Goal: Task Accomplishment & Management: Manage account settings

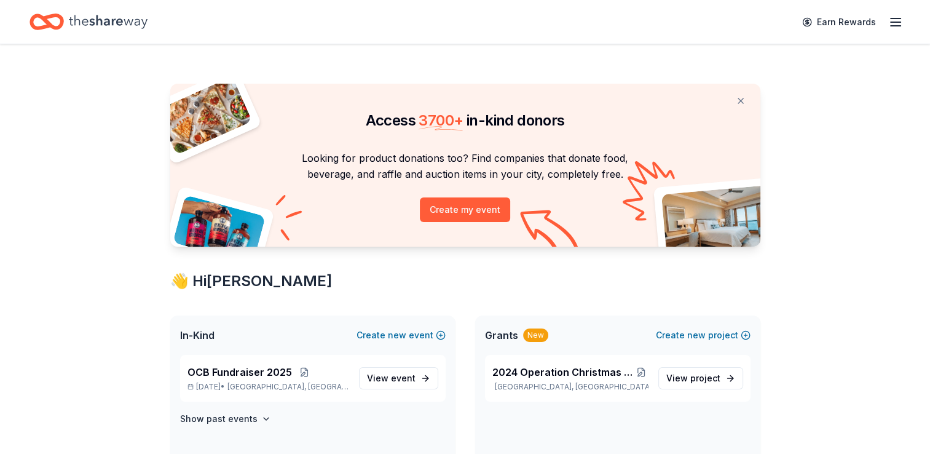
click at [900, 17] on icon "button" at bounding box center [896, 22] width 15 height 15
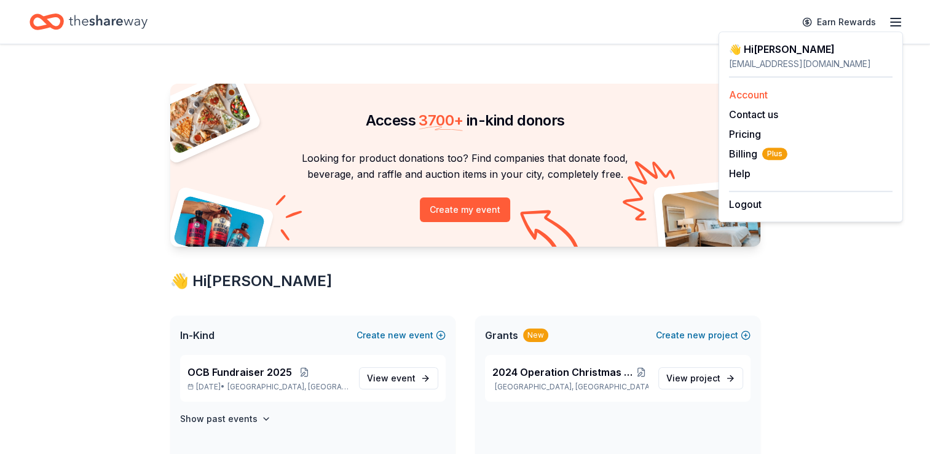
click at [754, 97] on link "Account" at bounding box center [748, 95] width 39 height 12
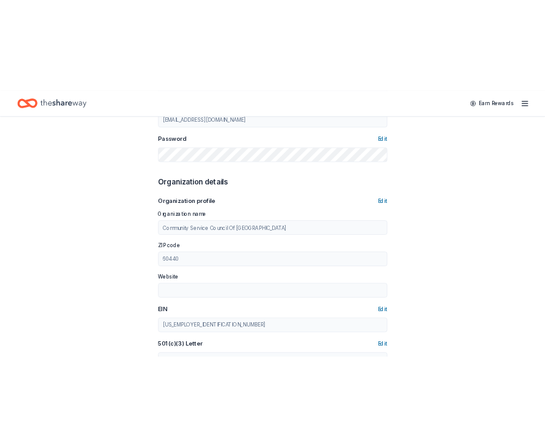
scroll to position [295, 0]
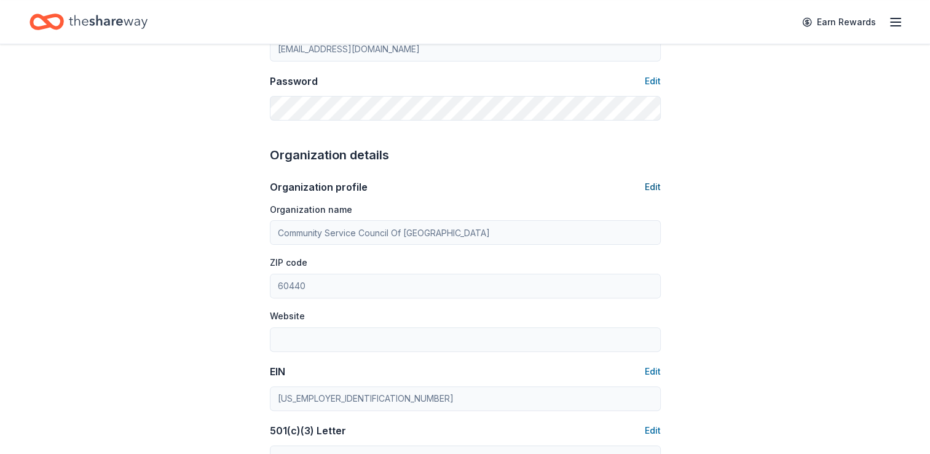
click at [660, 184] on button "Edit" at bounding box center [653, 187] width 16 height 15
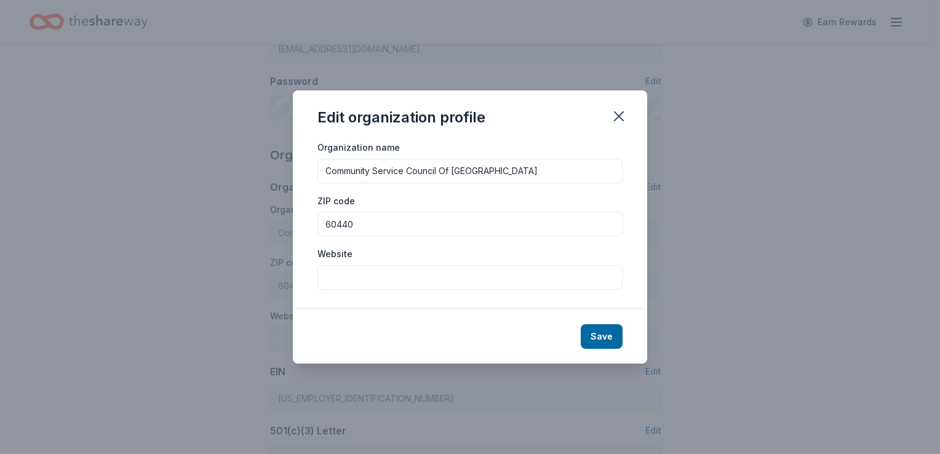
drag, startPoint x: 558, startPoint y: 167, endPoint x: 303, endPoint y: 172, distance: 254.6
click at [303, 172] on div "Organization name Community Service Council Of Northern Will County ZIP code 60…" at bounding box center [470, 225] width 354 height 170
click at [491, 176] on input "Opera" at bounding box center [469, 171] width 305 height 25
type input "Operation Christmas-[GEOGRAPHIC_DATA]"
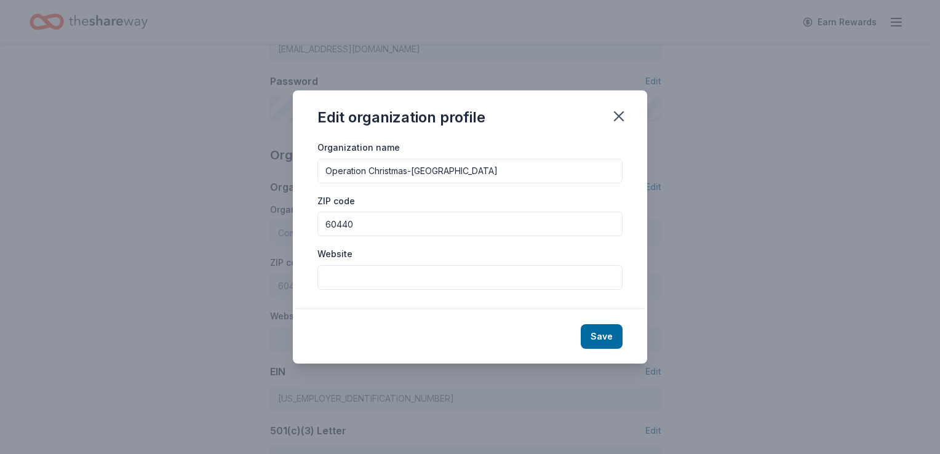
click at [446, 272] on input "Website" at bounding box center [469, 277] width 305 height 25
paste input "[URL][DOMAIN_NAME]"
type input "[URL][DOMAIN_NAME]"
click at [601, 340] on button "Save" at bounding box center [601, 336] width 42 height 25
type input "Operation Christmas-[GEOGRAPHIC_DATA]"
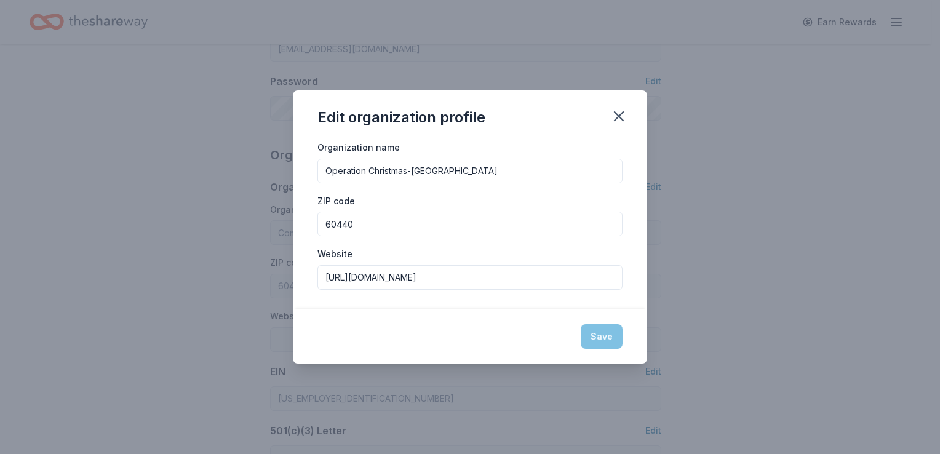
type input "[URL][DOMAIN_NAME]"
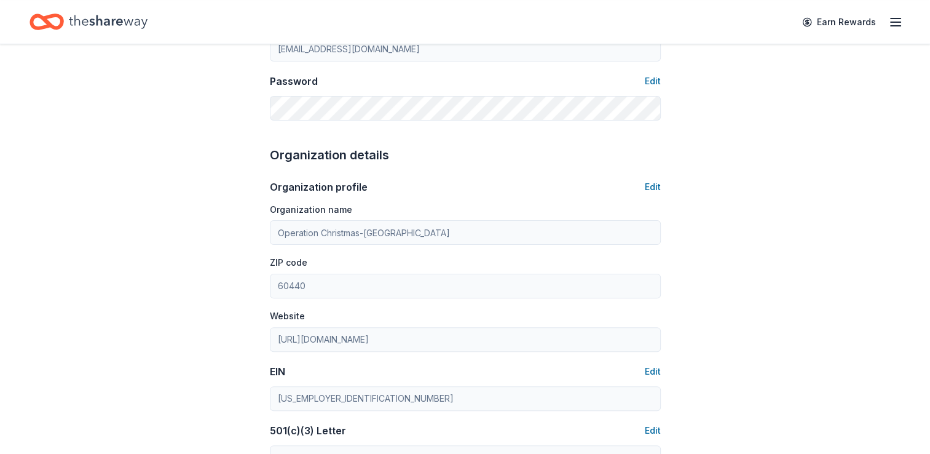
click at [723, 275] on div "Account About me Profile Edit First name [PERSON_NAME] Last name [PERSON_NAME] …" at bounding box center [465, 298] width 930 height 1098
click at [643, 376] on div "EIN Edit" at bounding box center [465, 371] width 391 height 15
click at [651, 373] on button "Edit" at bounding box center [653, 371] width 16 height 15
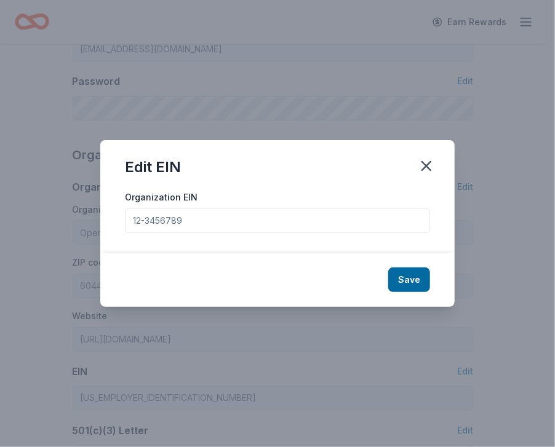
click at [223, 218] on input "Organization EIN" at bounding box center [277, 220] width 305 height 25
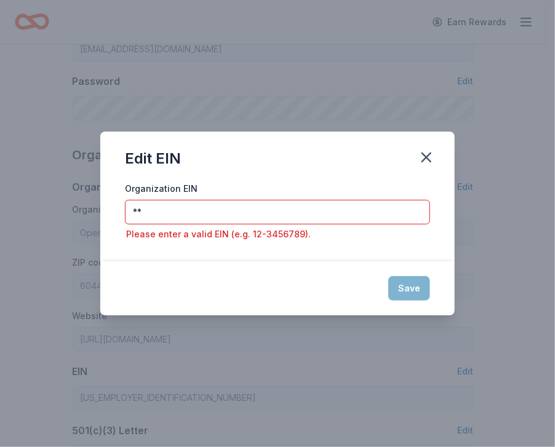
type input "*"
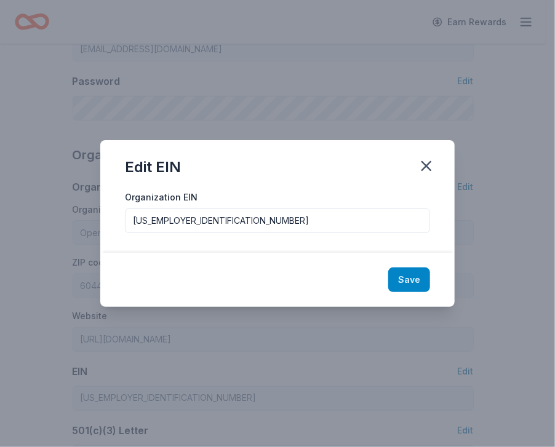
type input "[US_EMPLOYER_IDENTIFICATION_NUMBER]"
click at [423, 286] on button "Save" at bounding box center [409, 279] width 42 height 25
type input "[US_EMPLOYER_IDENTIFICATION_NUMBER]"
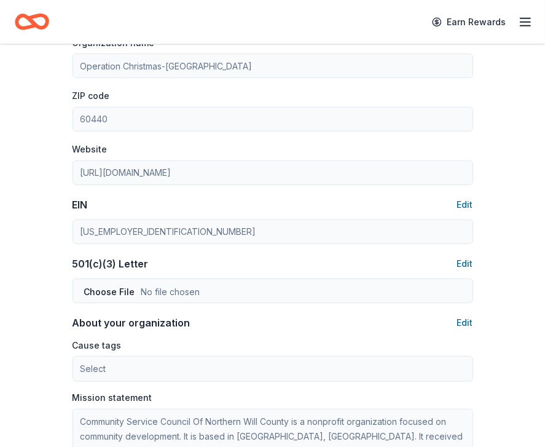
scroll to position [463, 0]
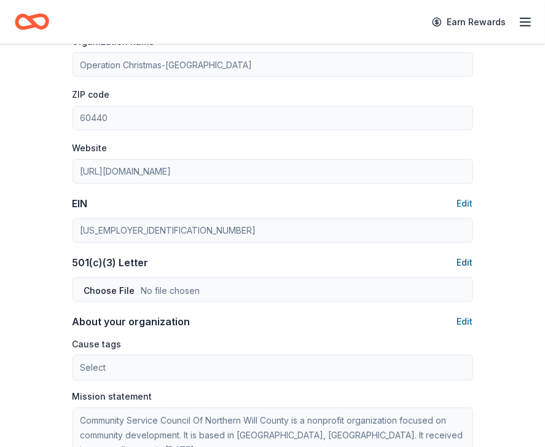
click at [467, 263] on button "Edit" at bounding box center [465, 262] width 16 height 15
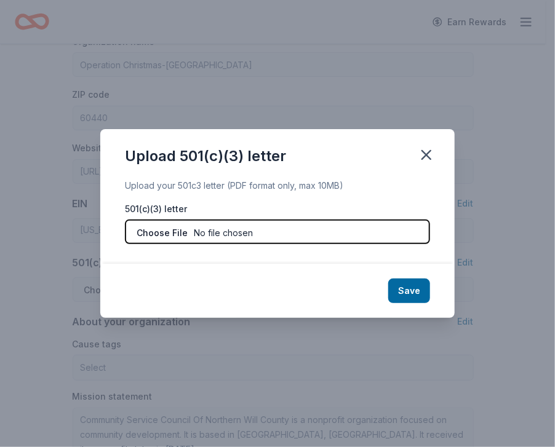
click at [244, 227] on input "file" at bounding box center [277, 232] width 305 height 25
type input "C:\fakepath\OCB - 501c3.pdf"
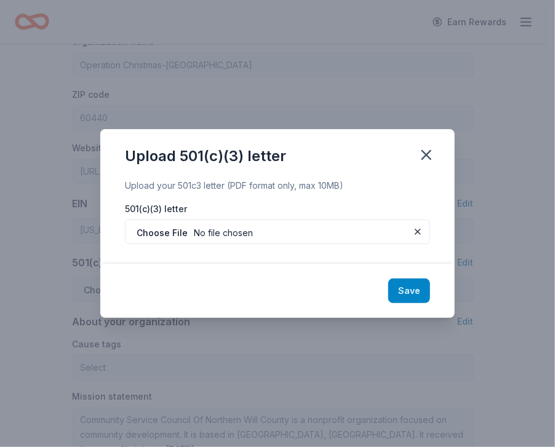
click at [416, 290] on button "Save" at bounding box center [409, 291] width 42 height 25
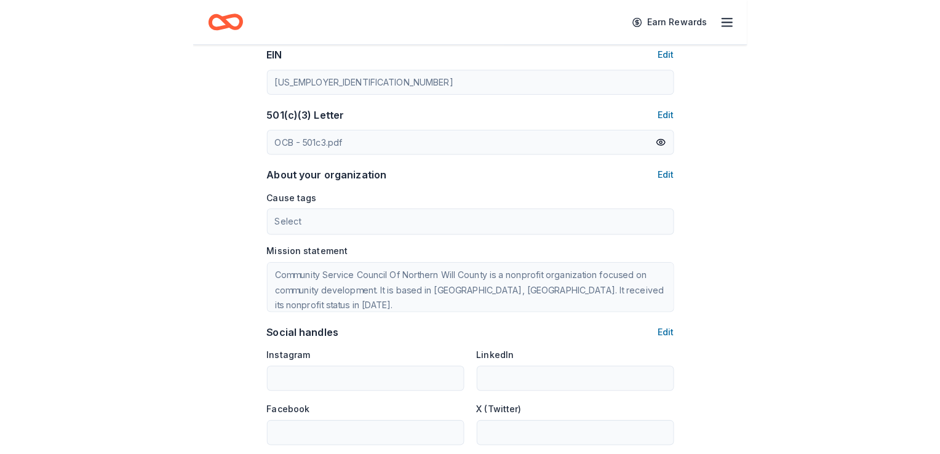
scroll to position [618, 0]
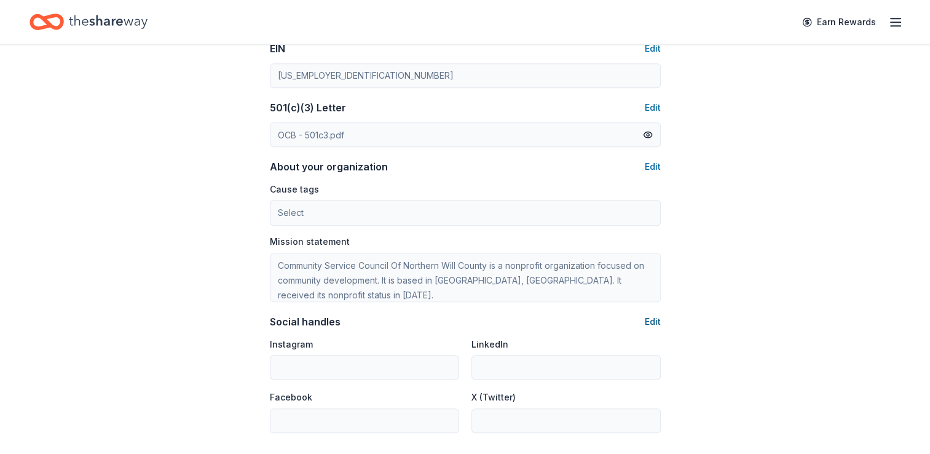
click at [652, 319] on button "Edit" at bounding box center [653, 321] width 16 height 15
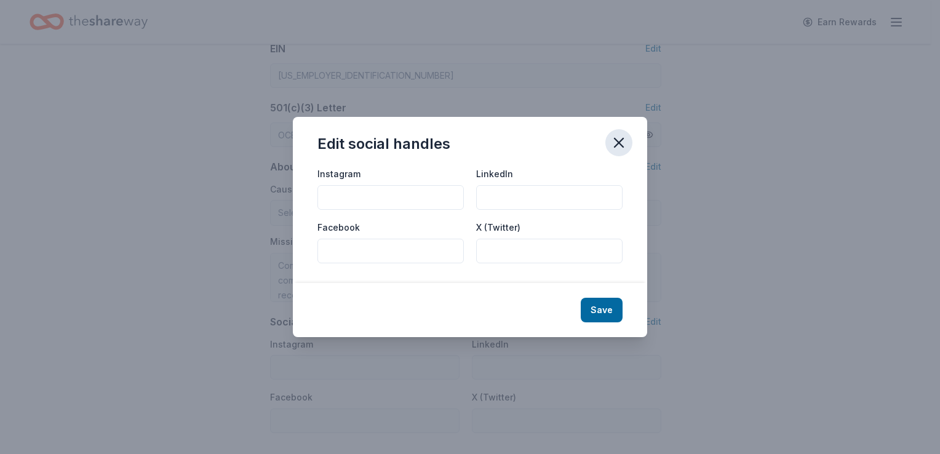
click at [614, 139] on icon "button" at bounding box center [618, 142] width 17 height 17
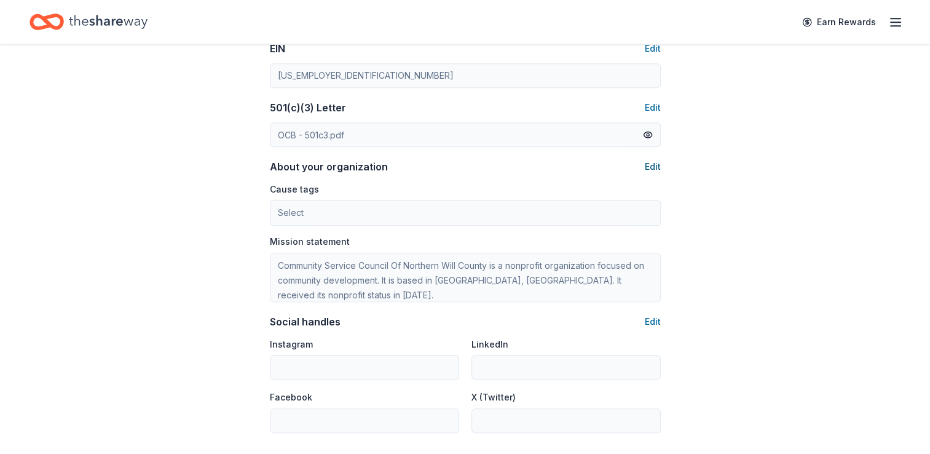
click at [654, 171] on button "Edit" at bounding box center [653, 166] width 16 height 15
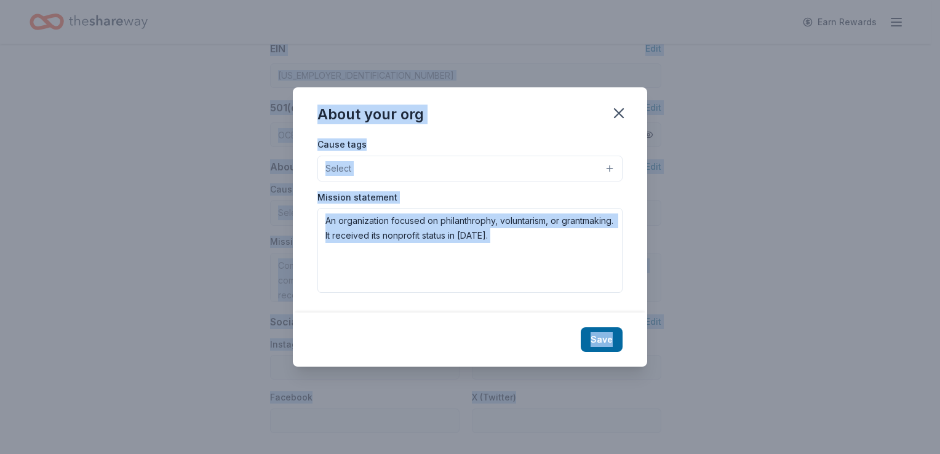
click at [526, 230] on textarea "An organization focused on philanthrophy, voluntarism, or grantmaking. It recei…" at bounding box center [469, 250] width 305 height 85
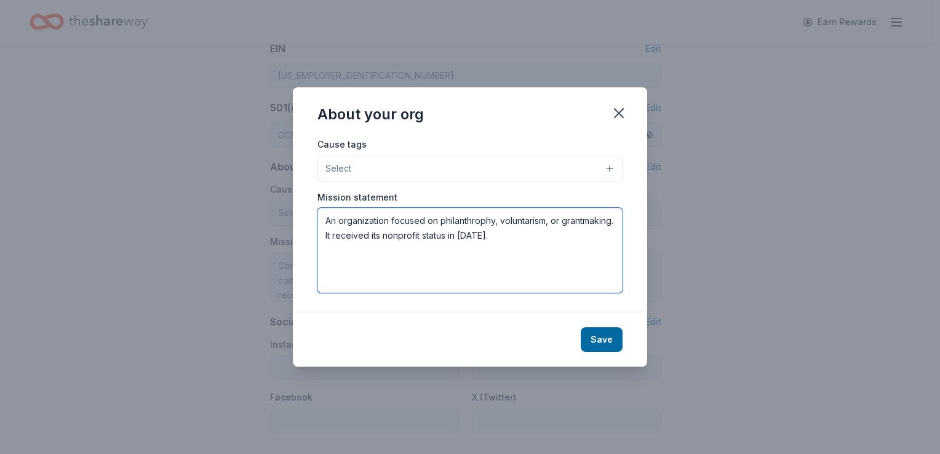
click at [549, 239] on textarea "An organization focused on philanthrophy, voluntarism, or grantmaking. It recei…" at bounding box center [469, 250] width 305 height 85
type textarea "A"
paste textarea "At Operation Christmas Bolingbrook, we are committed to providing gifts and non…"
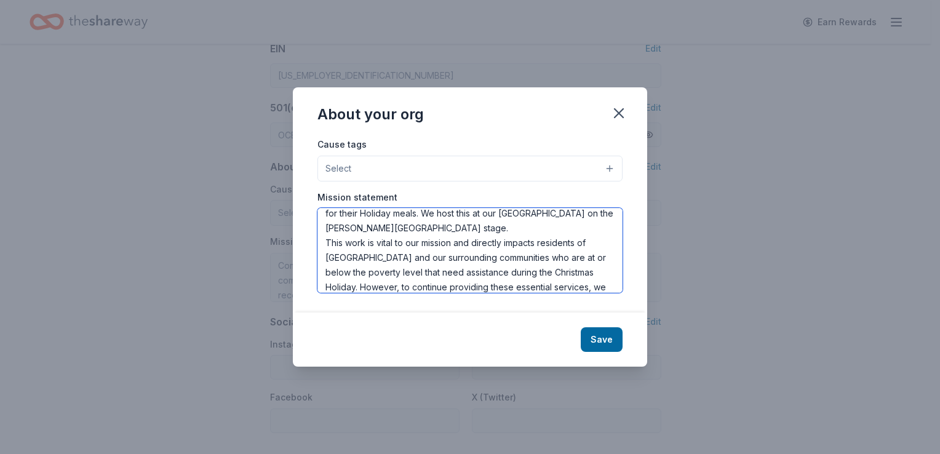
scroll to position [94, 0]
click at [408, 235] on textarea "At Operation Christmas Bolingbrook, we are committed to providing gifts and non…" at bounding box center [469, 250] width 305 height 85
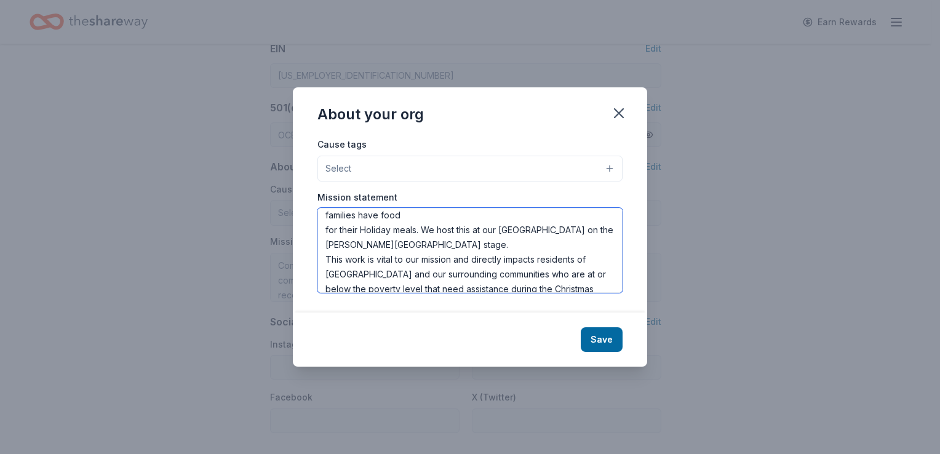
click at [413, 215] on textarea "At Operation Christmas Bolingbrook, we are committed to providing gifts and non…" at bounding box center [469, 250] width 305 height 85
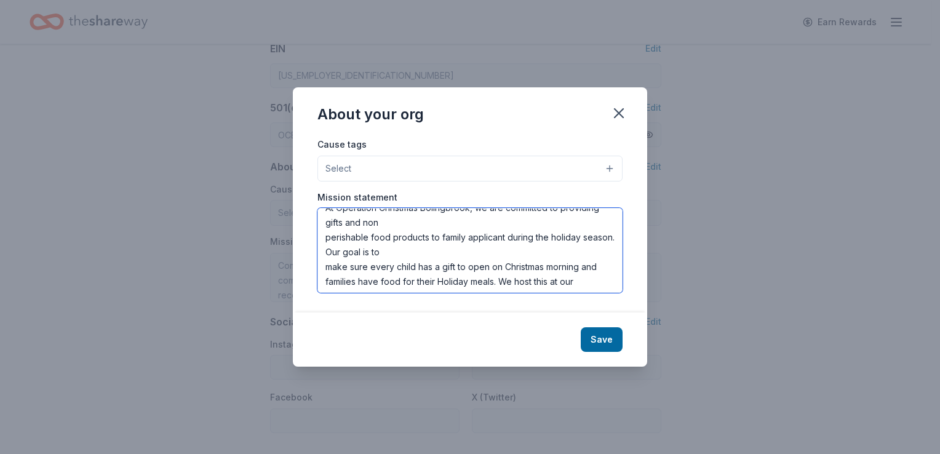
scroll to position [0, 0]
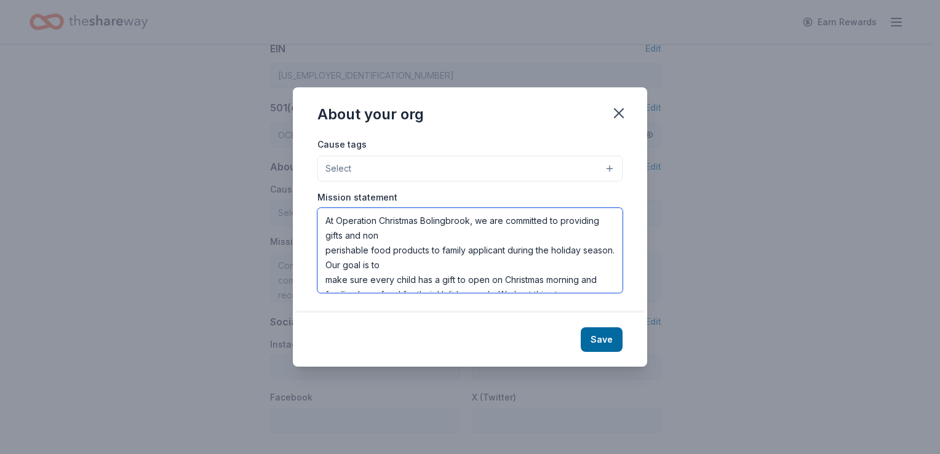
click at [456, 261] on textarea "At Operation Christmas Bolingbrook, we are committed to providing gifts and non…" at bounding box center [469, 250] width 305 height 85
click at [384, 233] on textarea "At Operation Christmas Bolingbrook, we are committed to providing gifts and non…" at bounding box center [469, 250] width 305 height 85
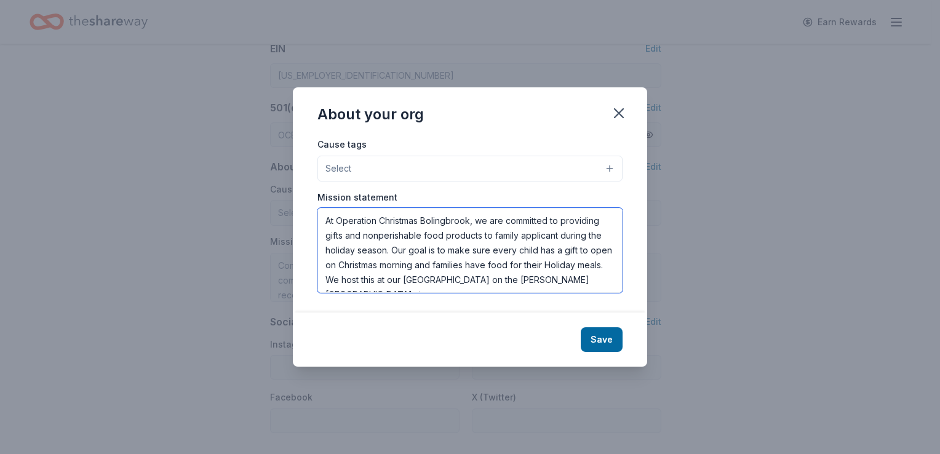
type textarea "At Operation Christmas Bolingbrook, we are committed to providing gifts and non…"
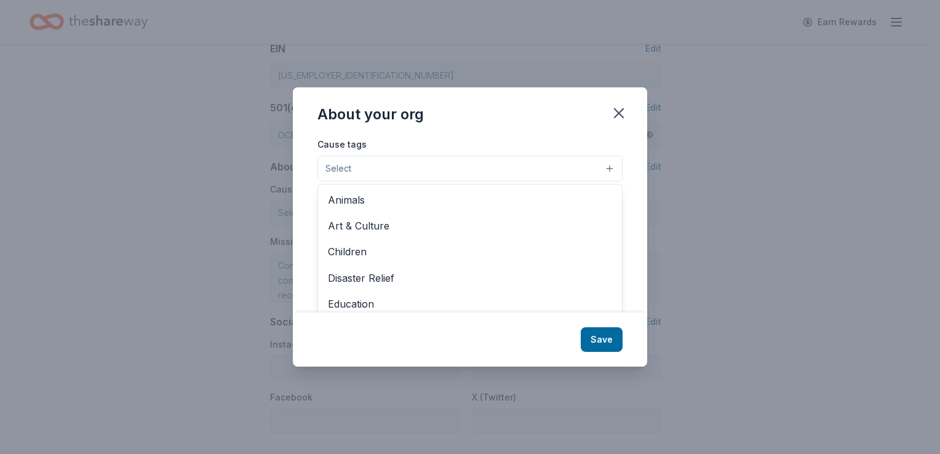
click at [584, 175] on button "Select" at bounding box center [469, 169] width 305 height 26
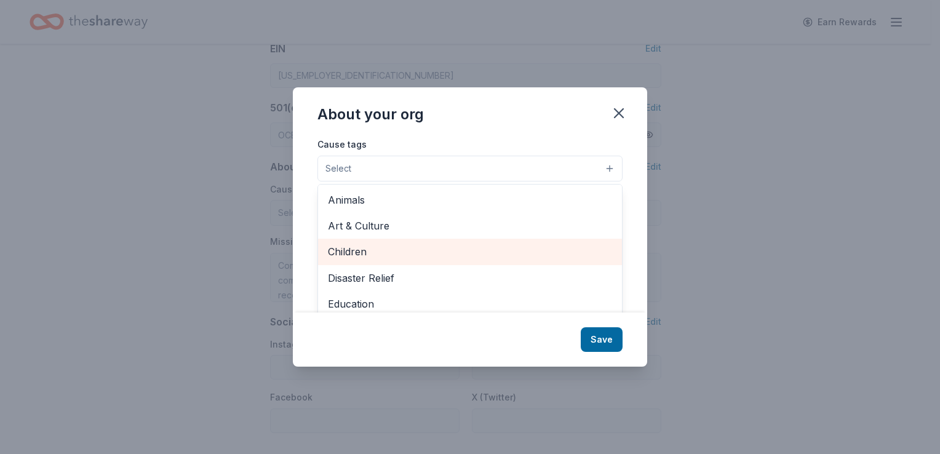
click at [561, 247] on span "Children" at bounding box center [470, 252] width 284 height 16
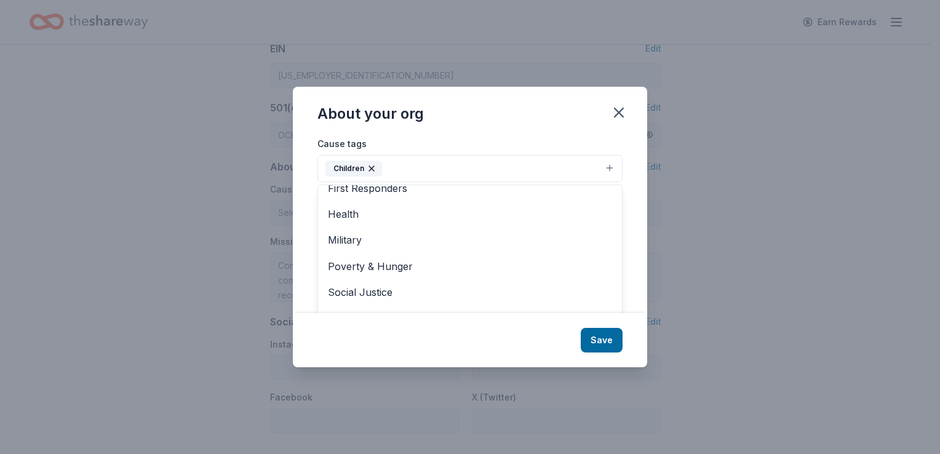
scroll to position [145, 0]
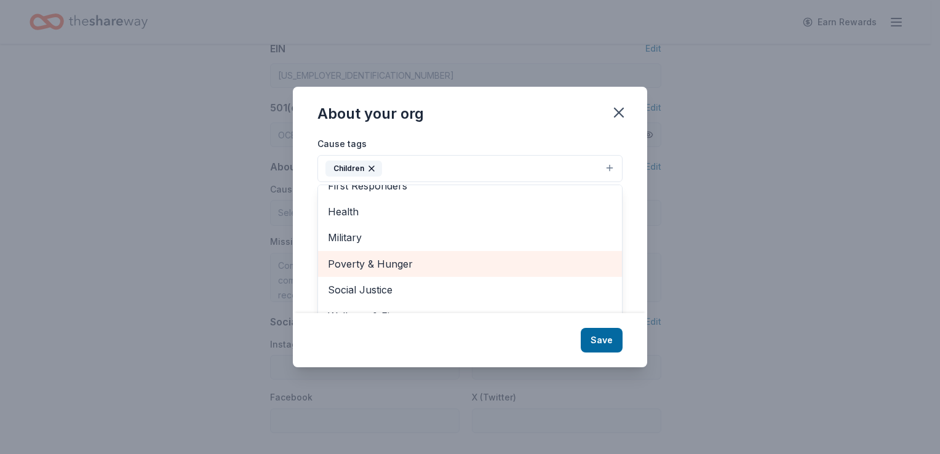
click at [537, 269] on span "Poverty & Hunger" at bounding box center [470, 264] width 284 height 16
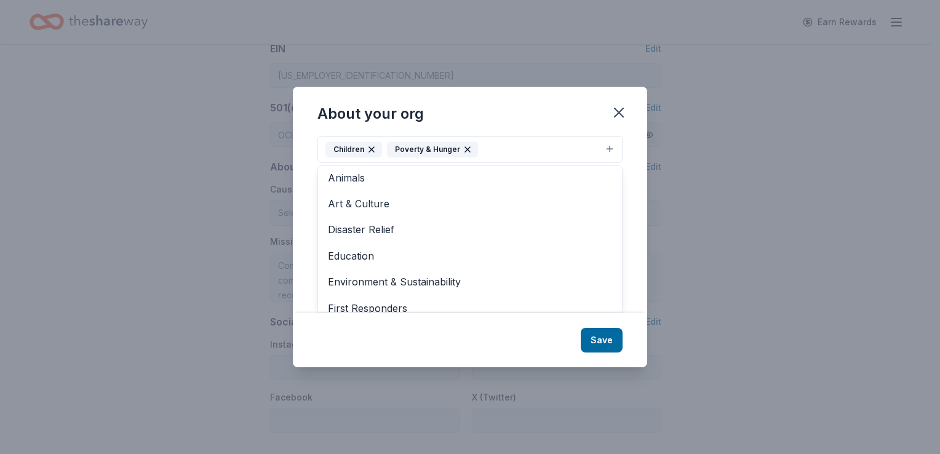
scroll to position [0, 0]
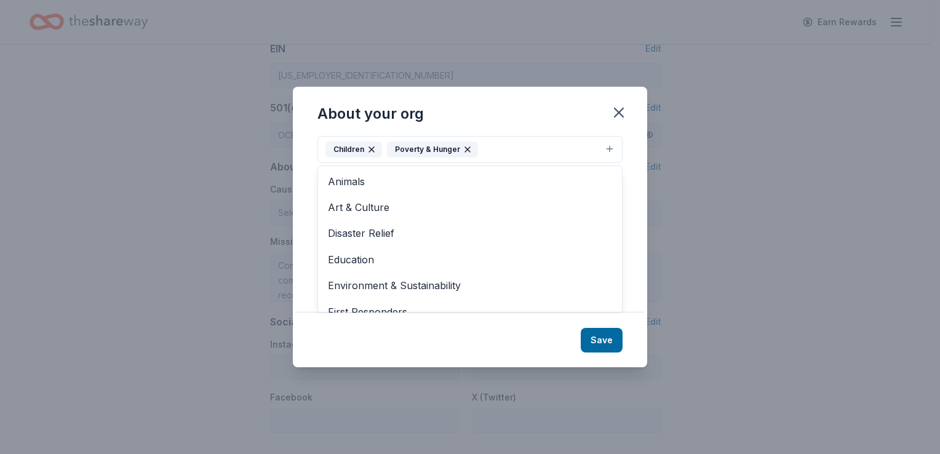
click at [600, 334] on div "About your org Cause tags Children Poverty & Hunger Animals Art & Culture Disas…" at bounding box center [470, 227] width 354 height 280
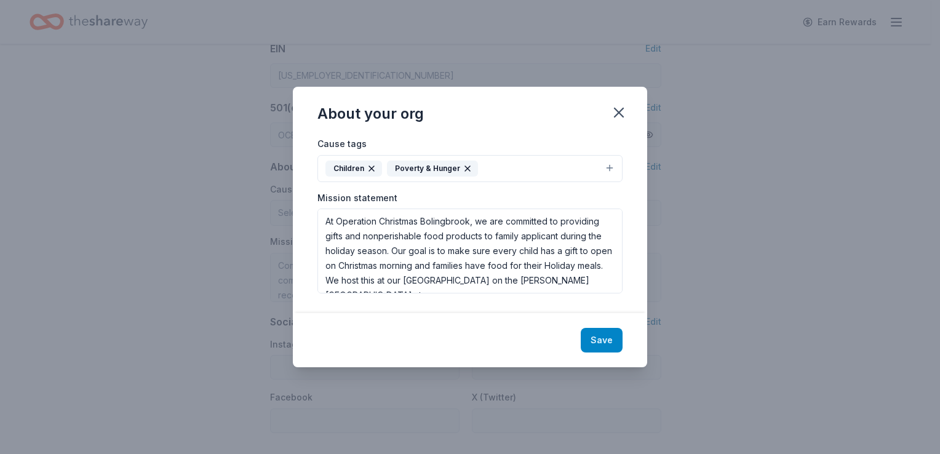
click at [600, 341] on button "Save" at bounding box center [601, 340] width 42 height 25
type textarea "At Operation Christmas Bolingbrook, we are committed to providing gifts and non…"
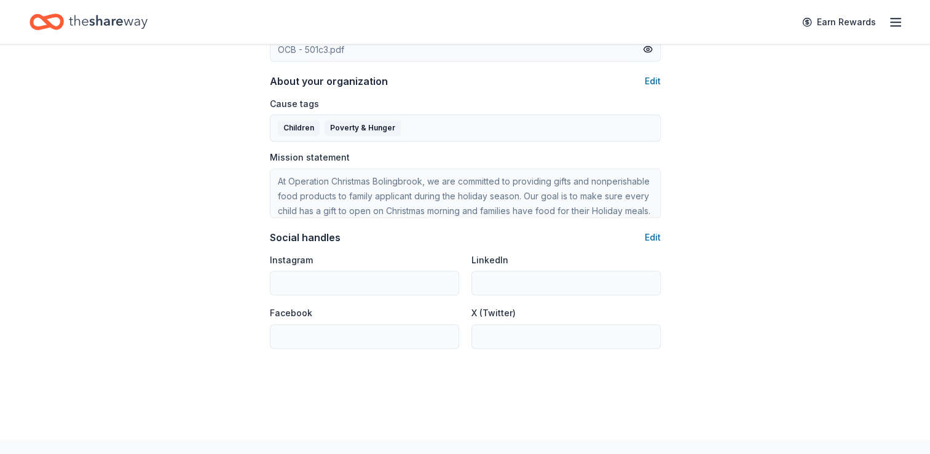
scroll to position [718, 0]
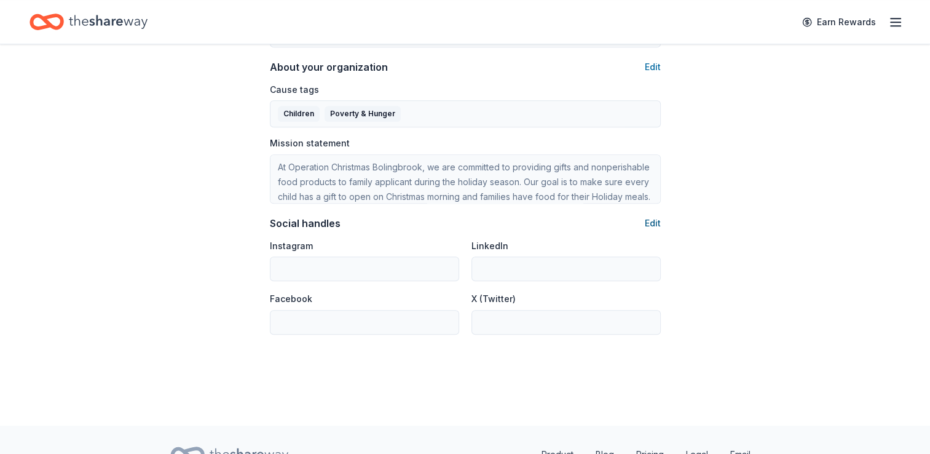
click at [658, 225] on button "Edit" at bounding box center [653, 223] width 16 height 15
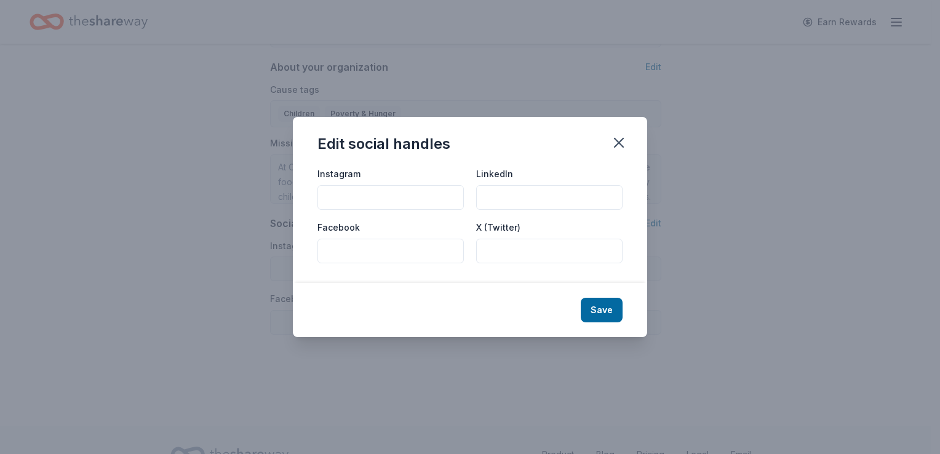
click at [397, 207] on input "Instagram" at bounding box center [390, 197] width 146 height 25
type input "operationchristmasbolingbrook"
click at [395, 250] on input "Facebook" at bounding box center [390, 251] width 146 height 25
type input "ocbb1973"
click at [606, 322] on div "Save" at bounding box center [470, 310] width 354 height 54
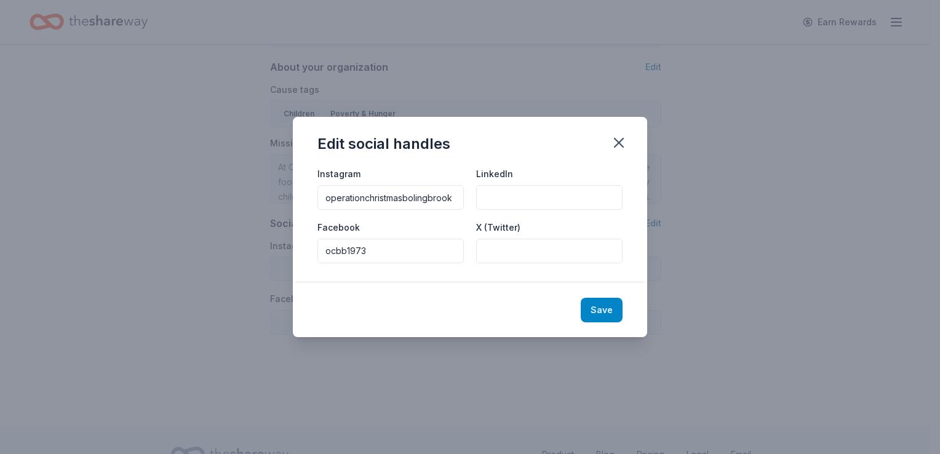
click at [605, 314] on button "Save" at bounding box center [601, 310] width 42 height 25
type input "operationchristmasbolingbrook"
type input "ocbb1973"
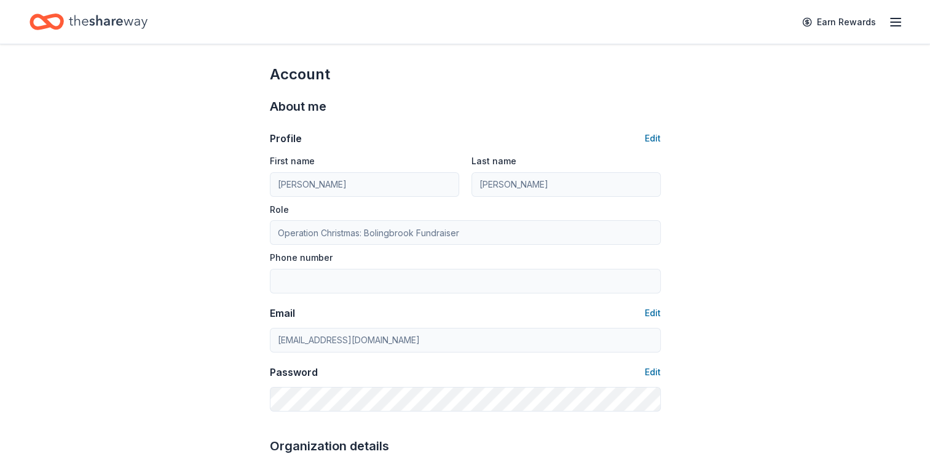
scroll to position [0, 0]
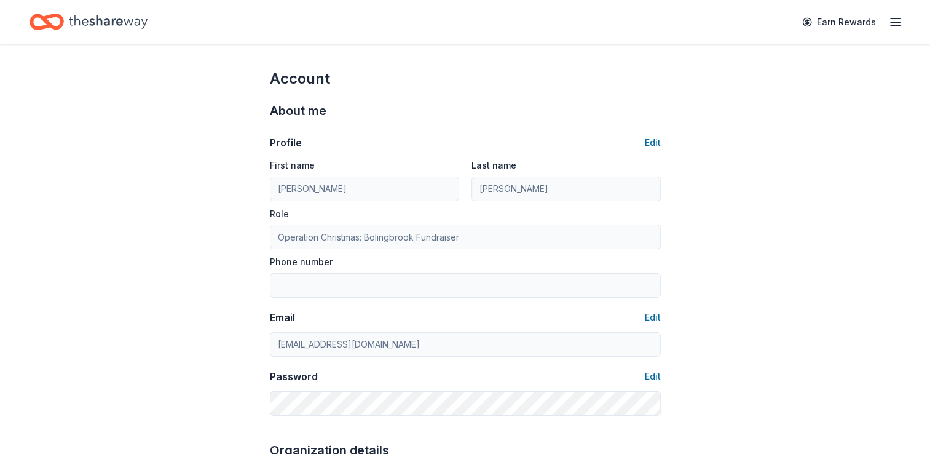
click at [898, 22] on line "button" at bounding box center [896, 22] width 10 height 0
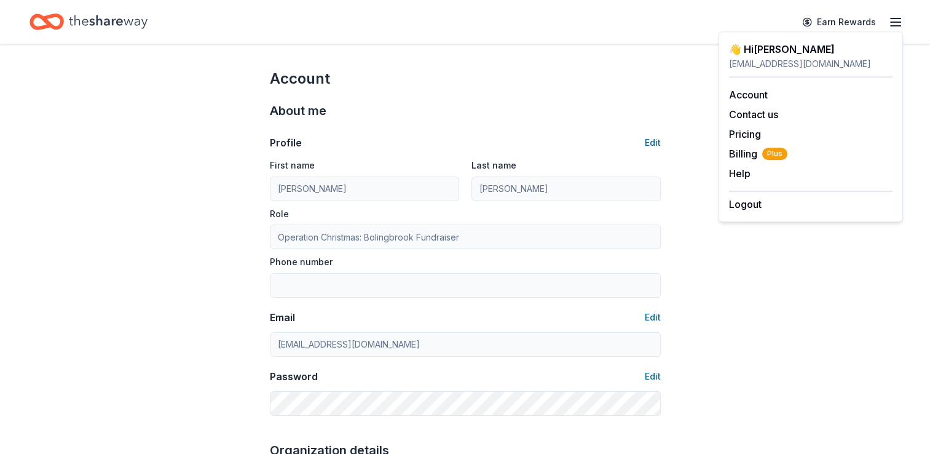
click at [776, 50] on div "👋 Hi [PERSON_NAME]" at bounding box center [811, 49] width 164 height 15
click at [39, 18] on icon "Home" at bounding box center [40, 21] width 19 height 12
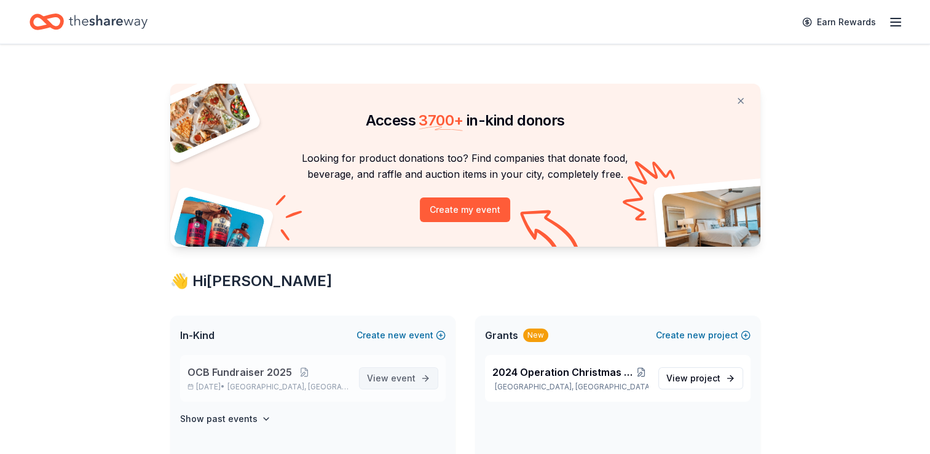
click at [394, 382] on span "event" at bounding box center [403, 378] width 25 height 10
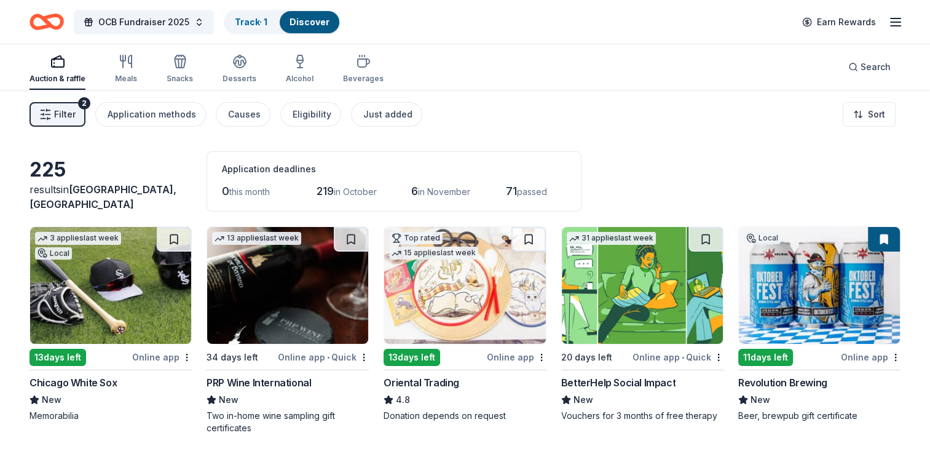
click at [59, 24] on icon "Home" at bounding box center [47, 21] width 34 height 29
